Goal: Information Seeking & Learning: Learn about a topic

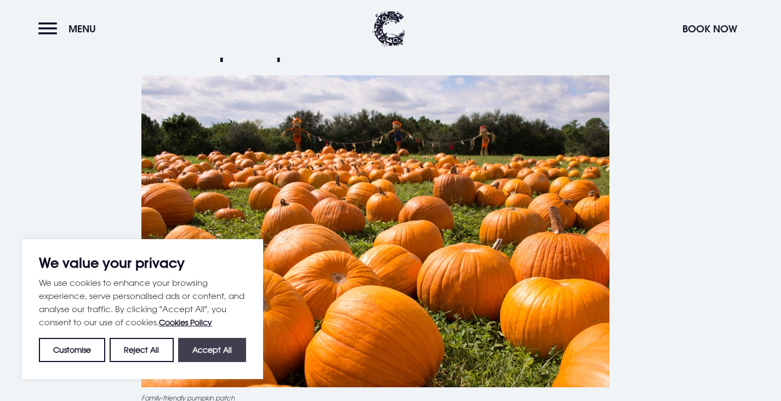
click at [206, 352] on button "Accept All" at bounding box center [212, 350] width 68 height 24
checkbox input "true"
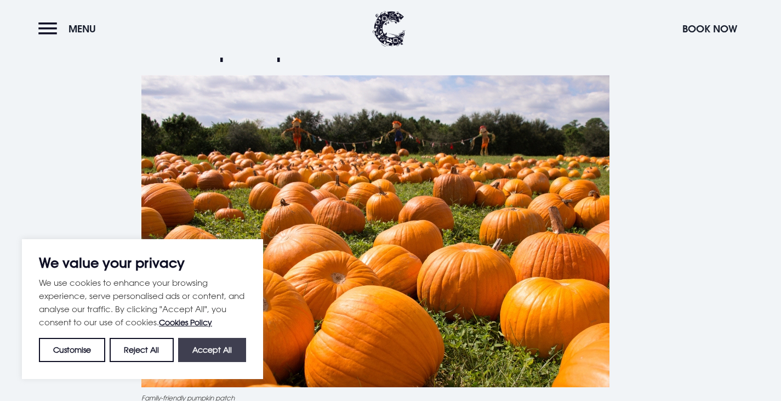
checkbox input "true"
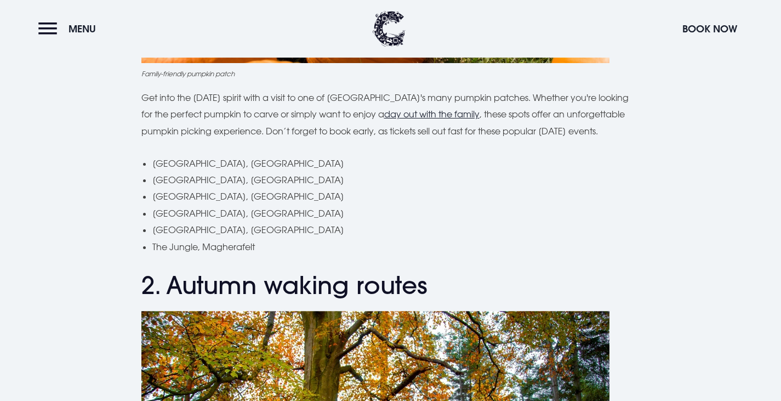
scroll to position [758, 0]
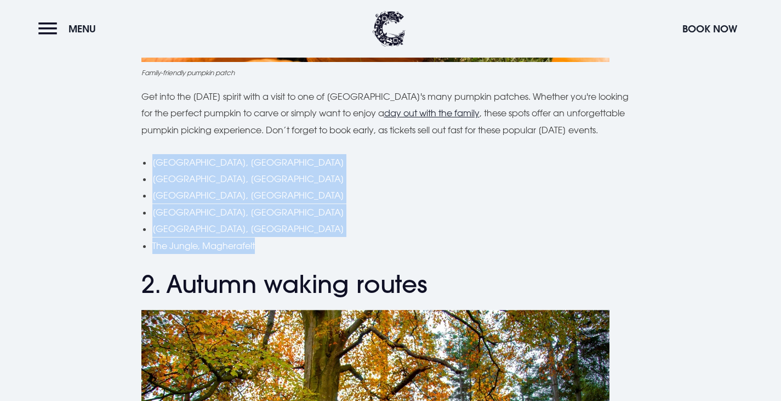
drag, startPoint x: 260, startPoint y: 246, endPoint x: 145, endPoint y: 161, distance: 143.0
click at [152, 161] on ul "[GEOGRAPHIC_DATA], [GEOGRAPHIC_DATA], [GEOGRAPHIC_DATA] [GEOGRAPHIC_DATA], [GEO…" at bounding box center [396, 204] width 488 height 100
copy ul "[GEOGRAPHIC_DATA], [GEOGRAPHIC_DATA], [GEOGRAPHIC_DATA] [GEOGRAPHIC_DATA], [GEO…"
click at [304, 169] on li "[GEOGRAPHIC_DATA], [GEOGRAPHIC_DATA]" at bounding box center [396, 162] width 488 height 16
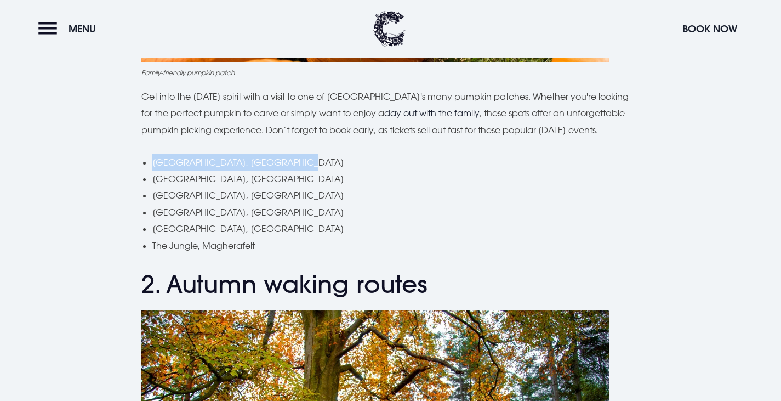
drag, startPoint x: 313, startPoint y: 163, endPoint x: 152, endPoint y: 165, distance: 161.1
click at [152, 165] on li "[GEOGRAPHIC_DATA], [GEOGRAPHIC_DATA]" at bounding box center [396, 162] width 488 height 16
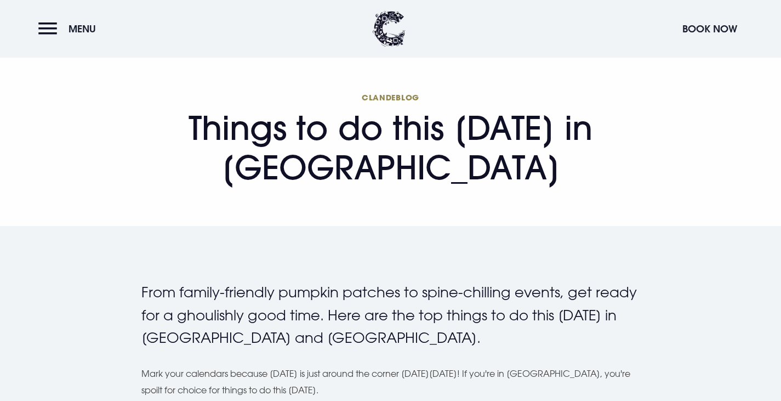
scroll to position [0, 0]
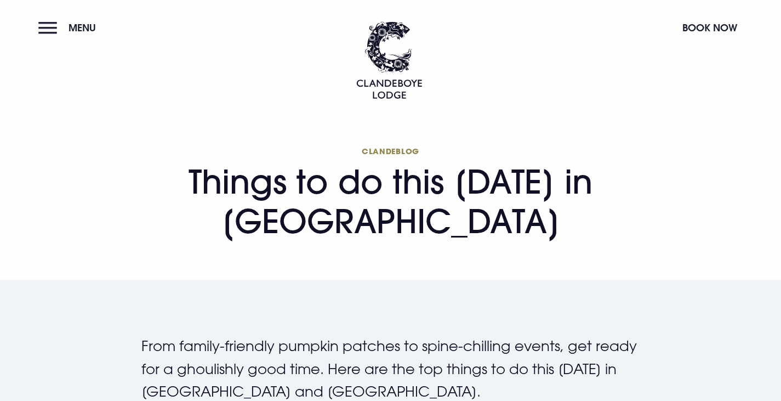
click at [39, 27] on button "Menu" at bounding box center [69, 28] width 63 height 24
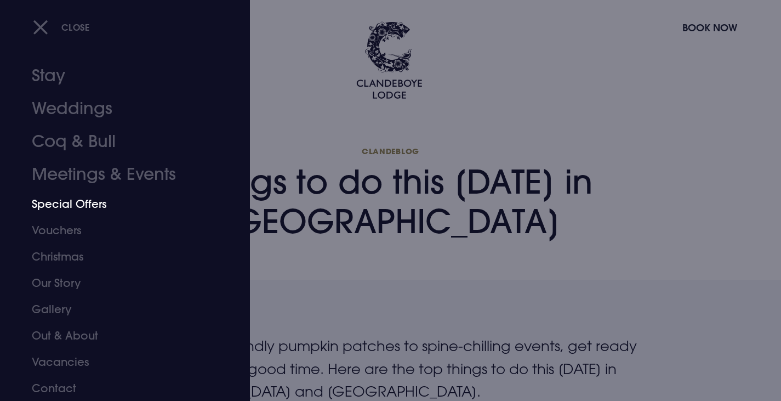
scroll to position [12, 0]
